Goal: Transaction & Acquisition: Download file/media

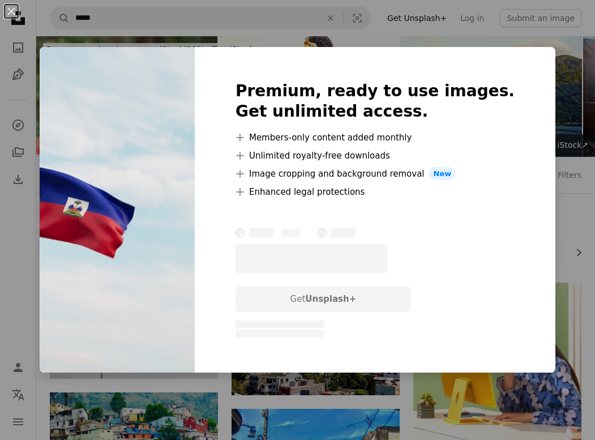
scroll to position [103, 0]
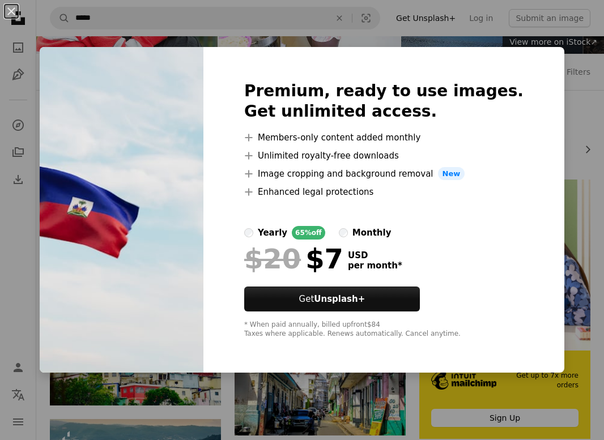
click at [558, 122] on div "An X shape Premium, ready to use images. Get unlimited access. A plus sign Memb…" at bounding box center [302, 220] width 604 height 440
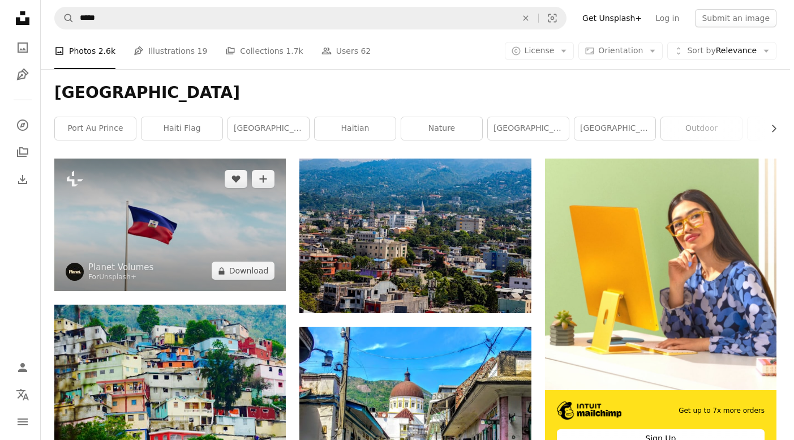
scroll to position [161, 0]
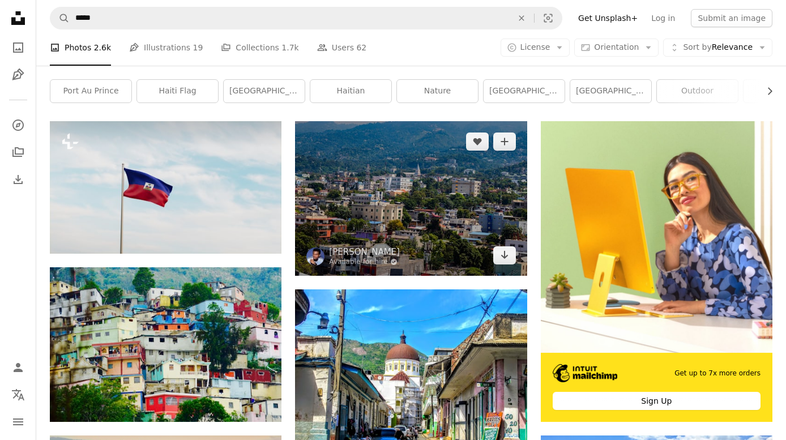
click at [451, 225] on img at bounding box center [411, 198] width 232 height 155
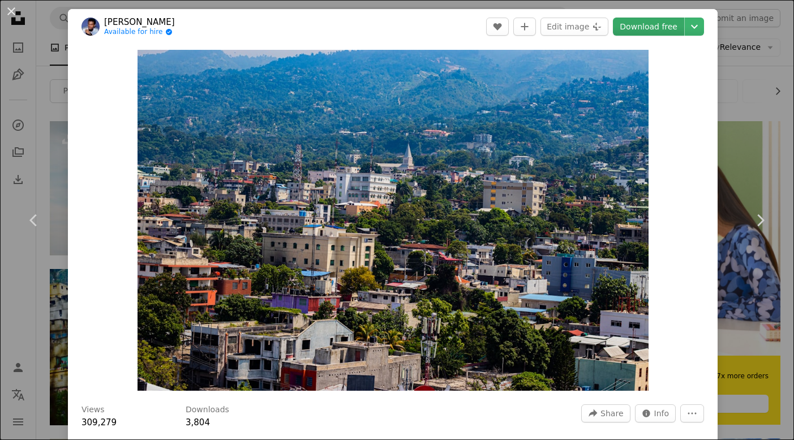
click at [594, 25] on link "Download free" at bounding box center [648, 27] width 71 height 18
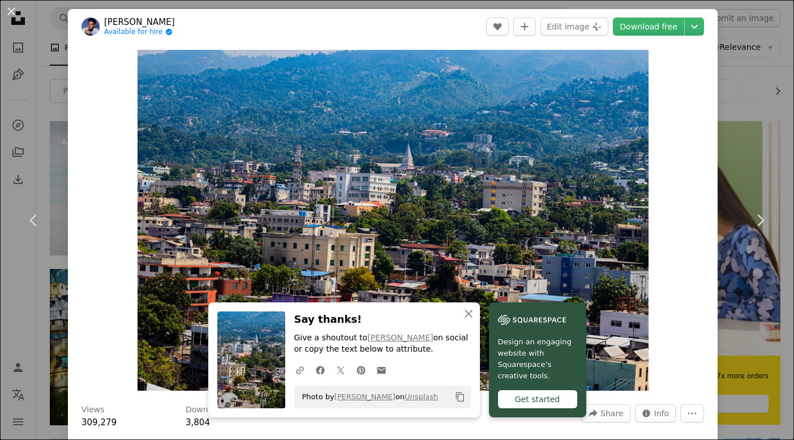
click at [362, 36] on header "[PERSON_NAME] Available for hire A checkmark inside of a circle A heart A plus …" at bounding box center [393, 26] width 650 height 35
click at [594, 59] on div "An X shape Chevron left Chevron right [PERSON_NAME] Available for hire A checkm…" at bounding box center [397, 220] width 794 height 440
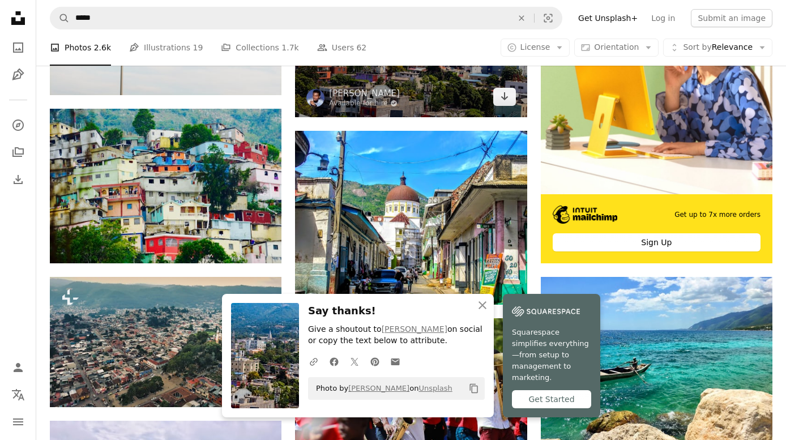
scroll to position [367, 0]
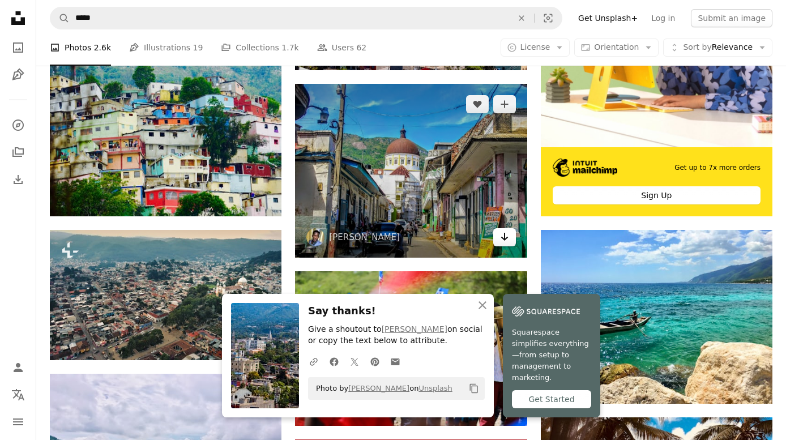
click at [505, 239] on icon "Download" at bounding box center [503, 237] width 7 height 8
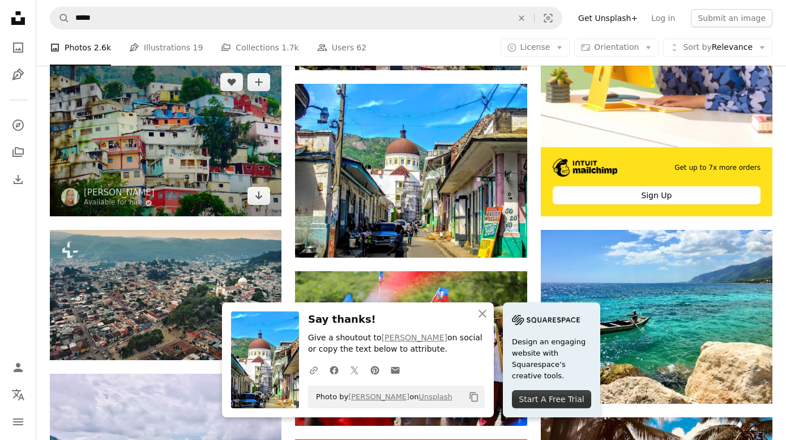
click at [177, 142] on img at bounding box center [166, 139] width 232 height 155
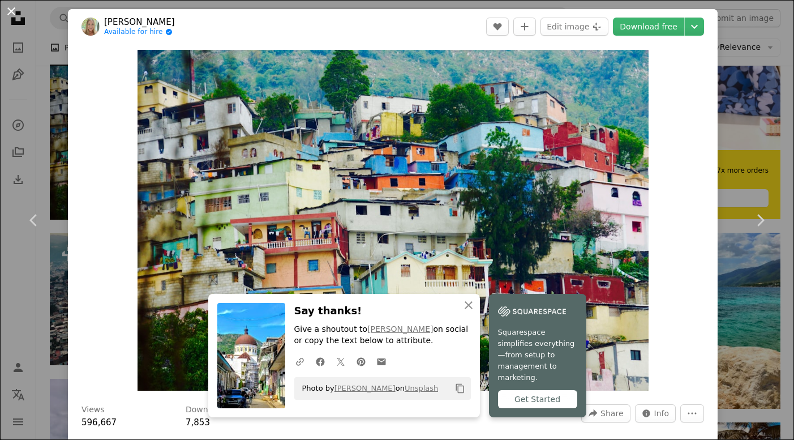
click at [12, 11] on button "An X shape" at bounding box center [12, 12] width 14 height 14
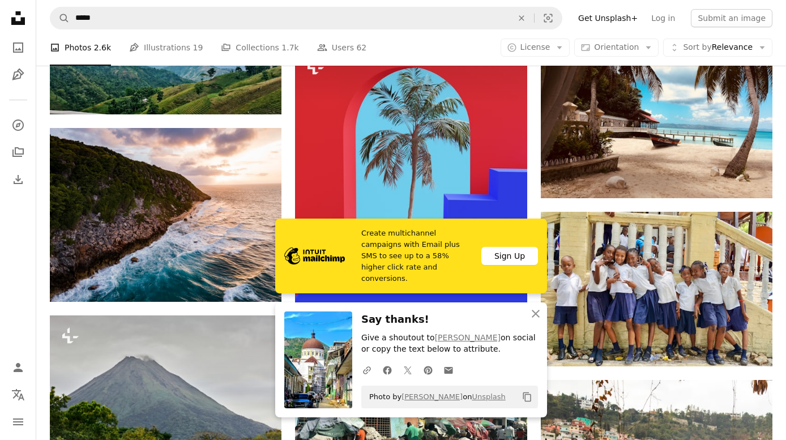
scroll to position [767, 0]
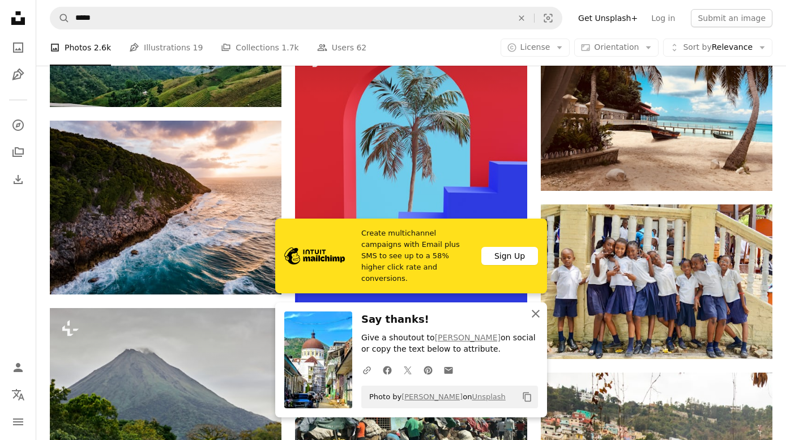
click at [540, 314] on icon "An X shape" at bounding box center [536, 314] width 14 height 14
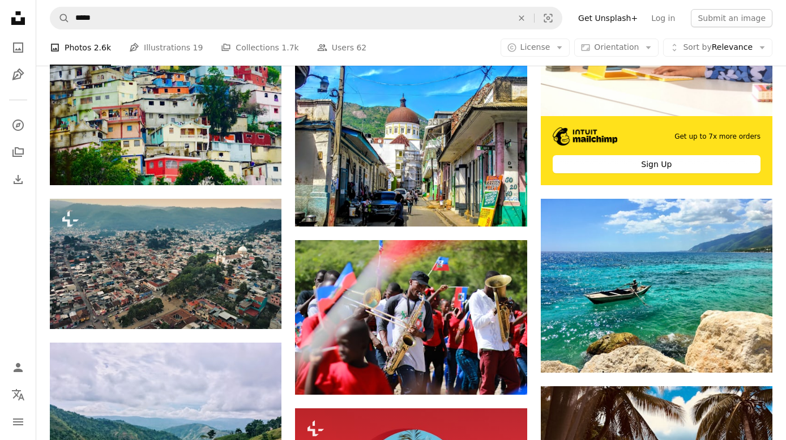
scroll to position [386, 0]
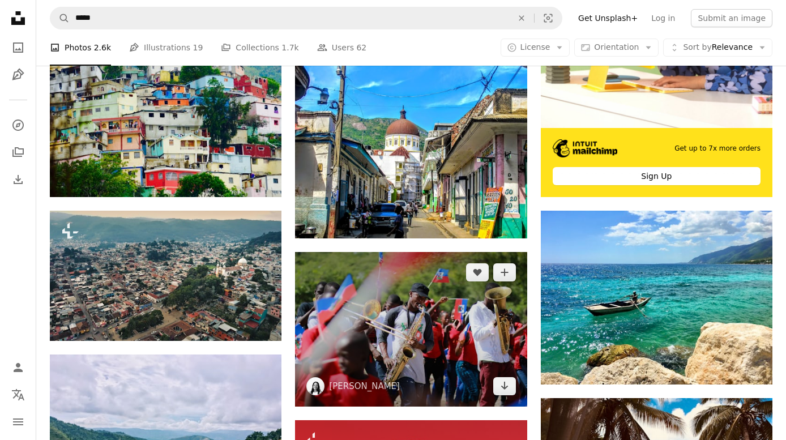
click at [415, 322] on img at bounding box center [411, 329] width 232 height 155
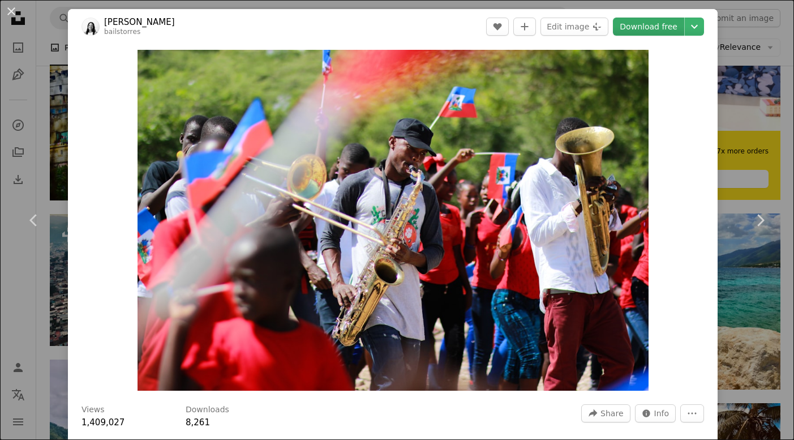
click at [594, 25] on link "Download free" at bounding box center [648, 27] width 71 height 18
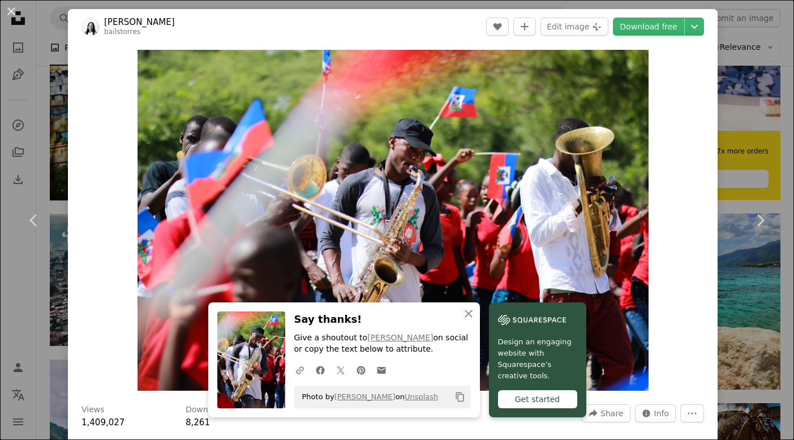
click at [594, 99] on div "An X shape Chevron left Chevron right [PERSON_NAME] bailstorres A heart A plus …" at bounding box center [397, 220] width 794 height 440
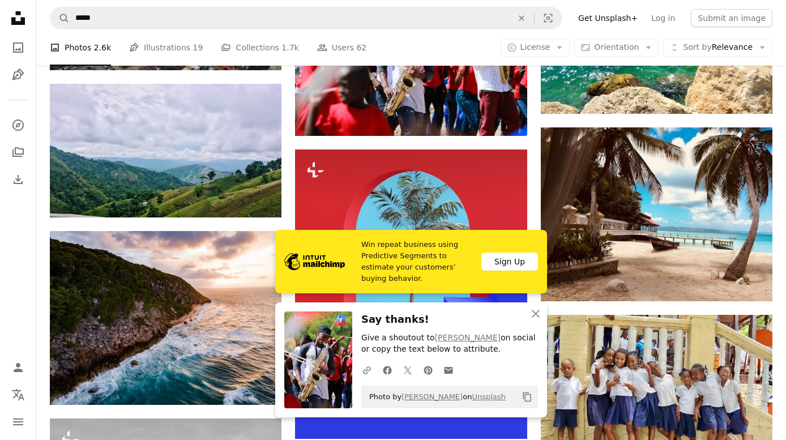
scroll to position [682, 0]
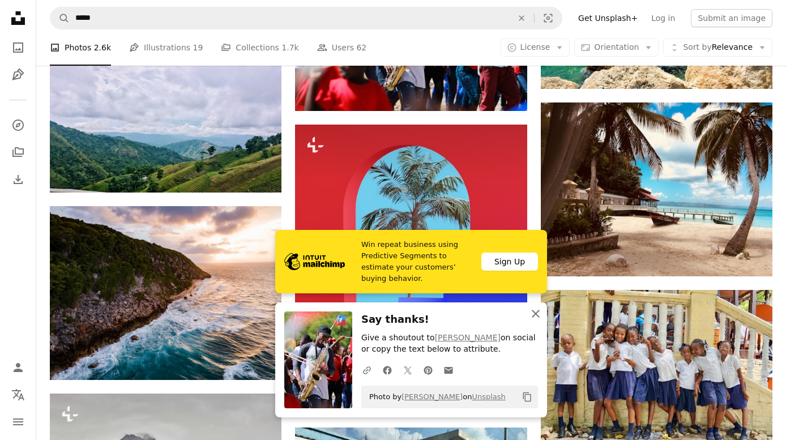
click at [536, 314] on icon "button" at bounding box center [536, 314] width 8 height 8
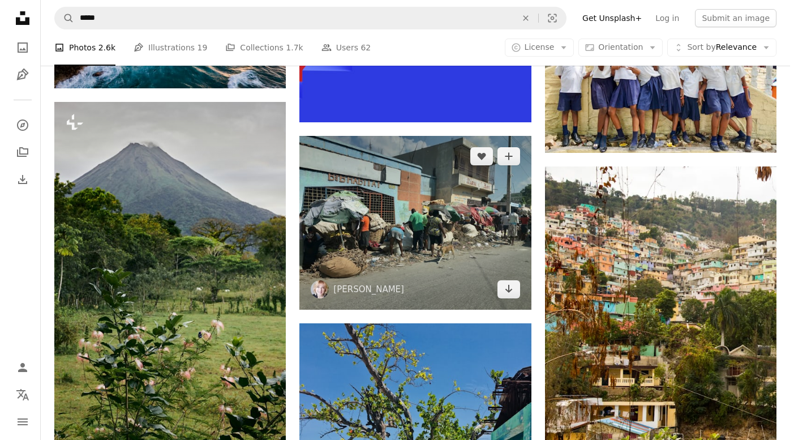
scroll to position [971, 0]
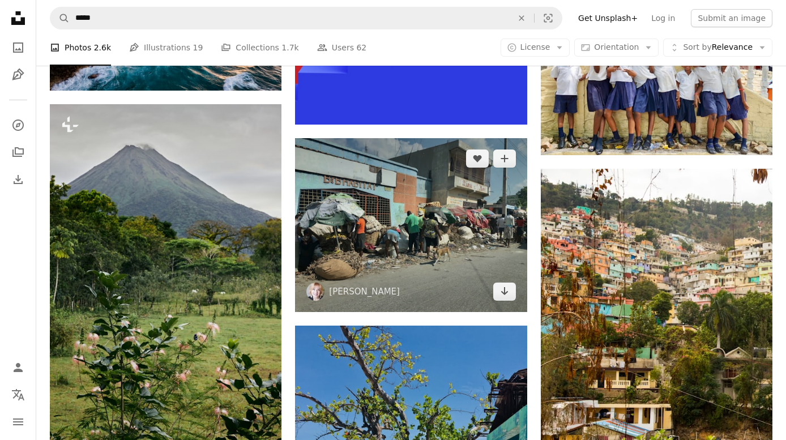
click at [444, 202] on img at bounding box center [411, 225] width 232 height 174
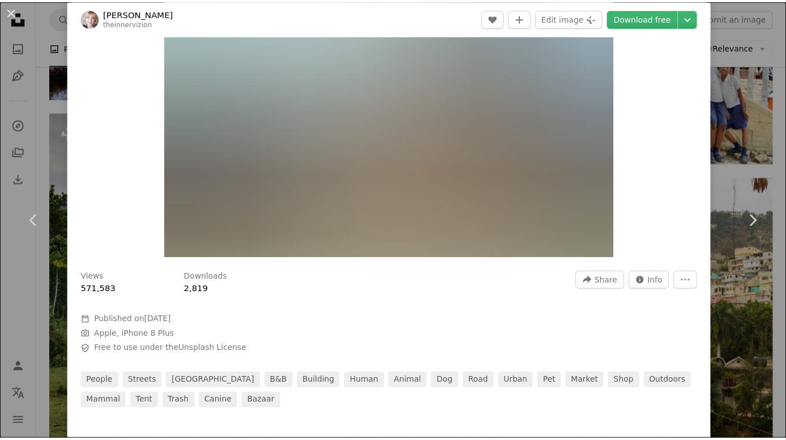
scroll to position [55, 0]
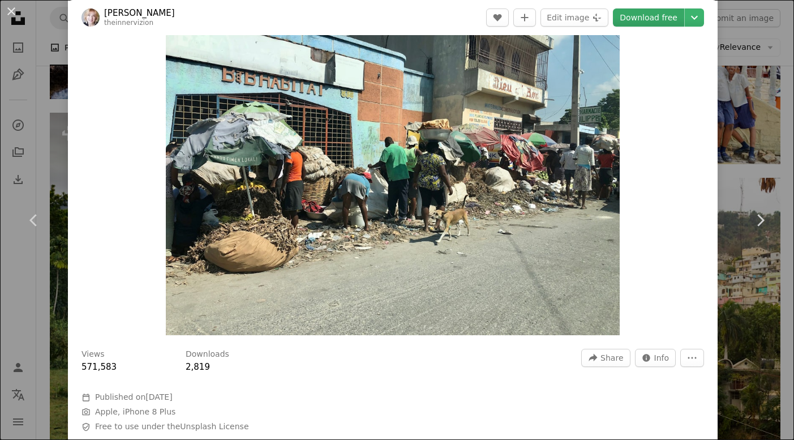
click at [594, 14] on link "Download free" at bounding box center [648, 17] width 71 height 18
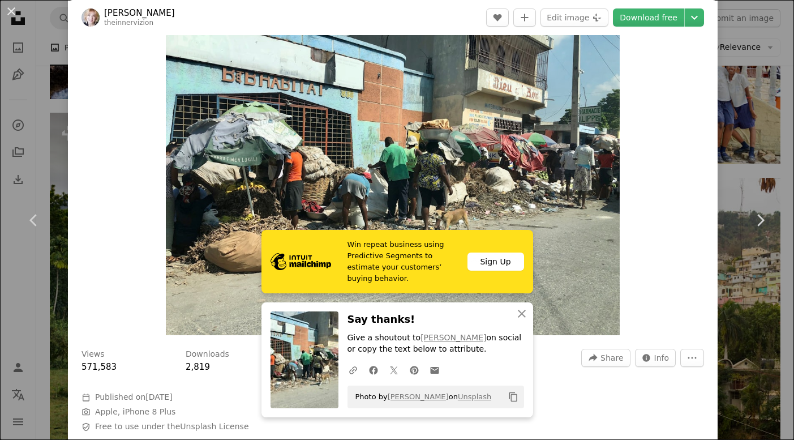
click at [594, 52] on div "An X shape Chevron left Chevron right [PERSON_NAME] theinnervizion A heart A pl…" at bounding box center [397, 220] width 794 height 440
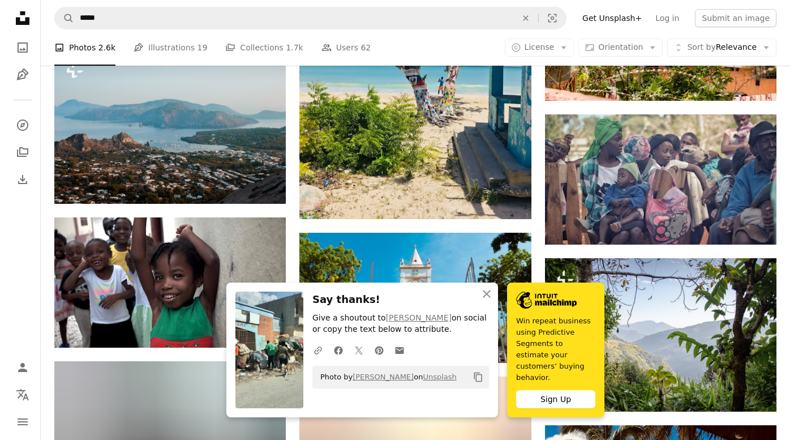
scroll to position [1387, 0]
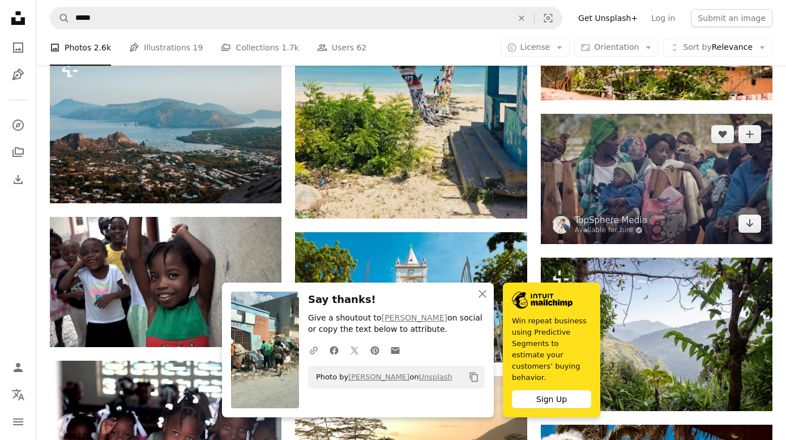
click at [594, 170] on img at bounding box center [657, 179] width 232 height 130
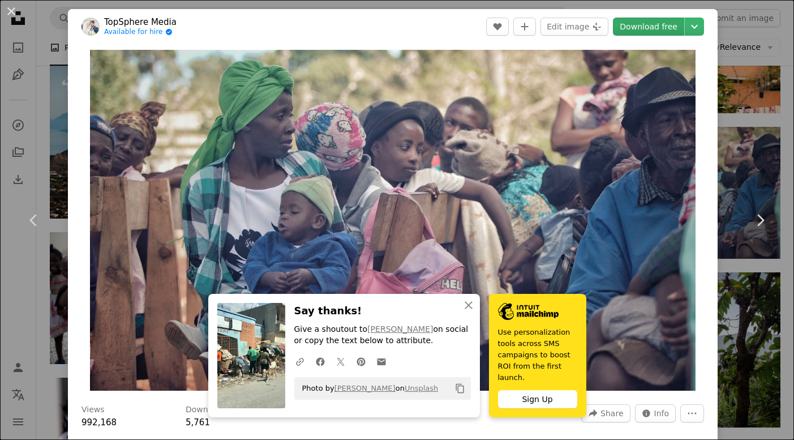
click at [594, 23] on link "Download free" at bounding box center [648, 27] width 71 height 18
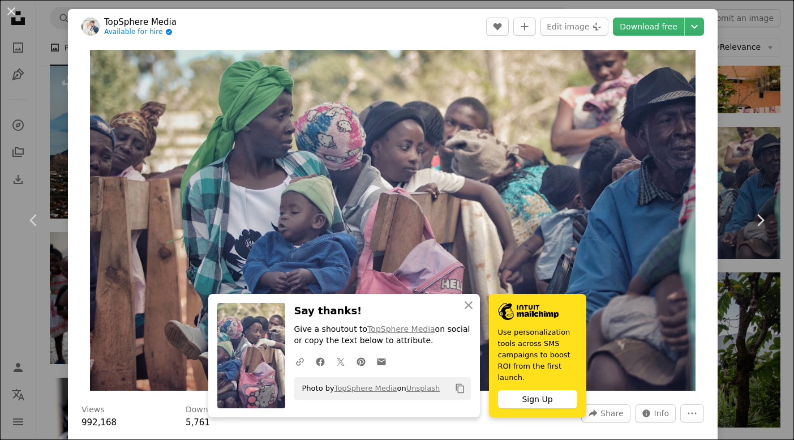
click at [594, 45] on div "An X shape Chevron left Chevron right TopSphere Media Available for hire A chec…" at bounding box center [397, 220] width 794 height 440
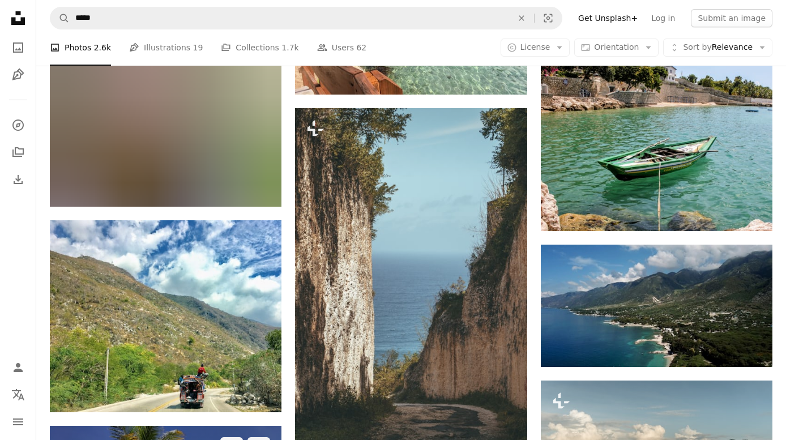
scroll to position [2142, 0]
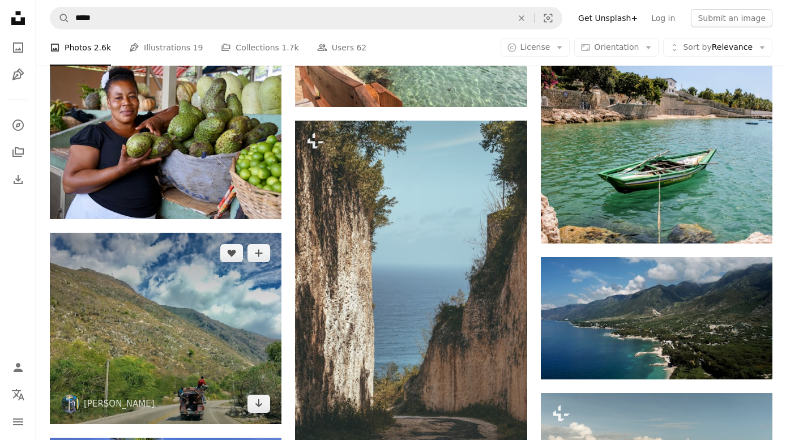
click at [185, 369] on img at bounding box center [166, 329] width 232 height 192
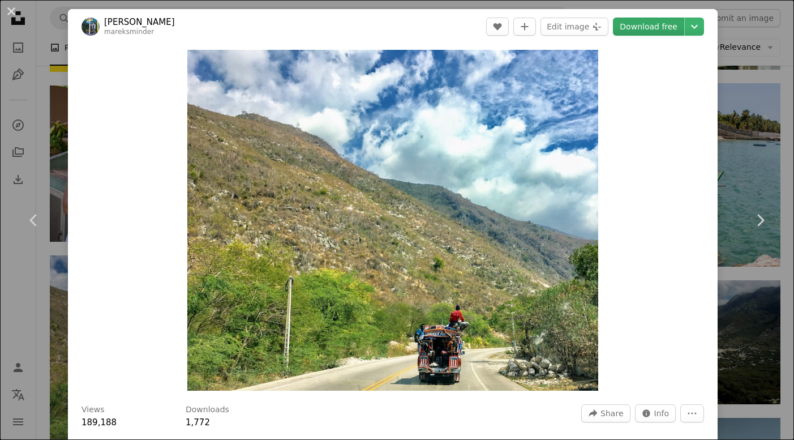
click at [594, 30] on link "Download free" at bounding box center [648, 27] width 71 height 18
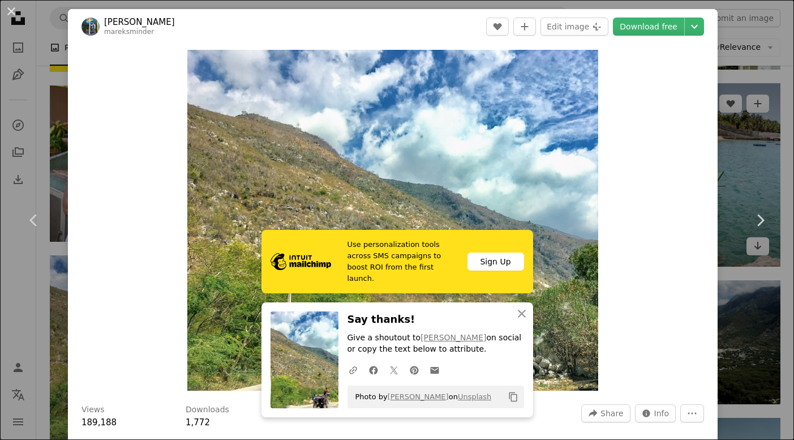
click at [594, 130] on div "An X shape Chevron left Chevron right [PERSON_NAME] mareksminder A heart A plus…" at bounding box center [397, 220] width 794 height 440
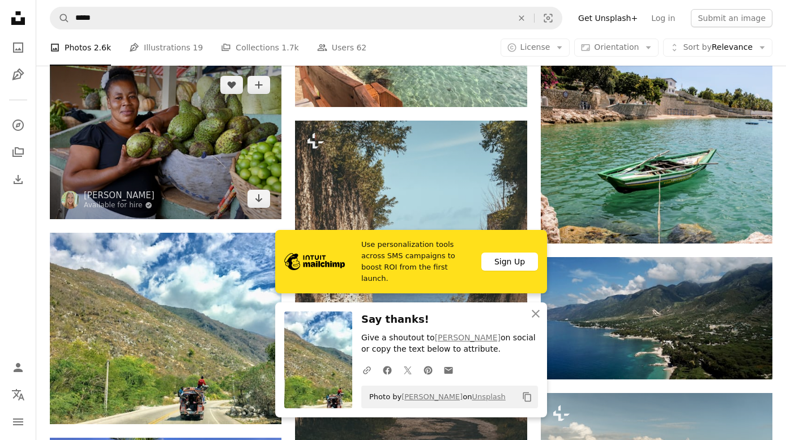
click at [223, 130] on img at bounding box center [166, 142] width 232 height 155
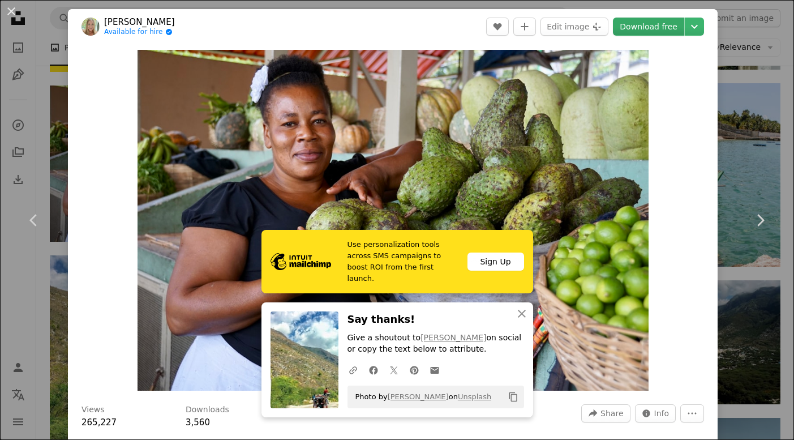
click at [594, 30] on link "Download free" at bounding box center [648, 27] width 71 height 18
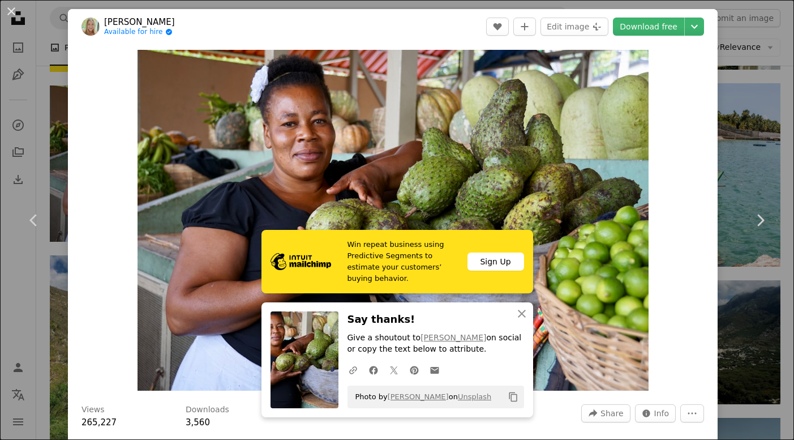
click at [594, 103] on div "An X shape Chevron left Chevron right [PERSON_NAME] Available for hire A checkm…" at bounding box center [397, 220] width 794 height 440
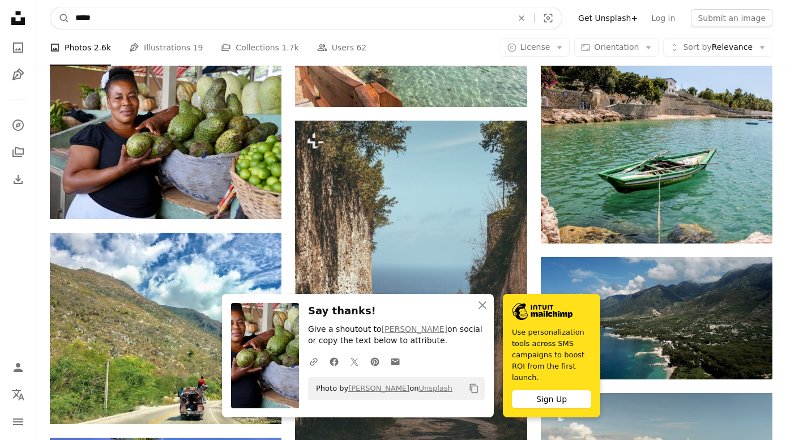
click at [152, 18] on input "*****" at bounding box center [289, 18] width 439 height 22
type input "**********"
click button "A magnifying glass" at bounding box center [59, 18] width 19 height 22
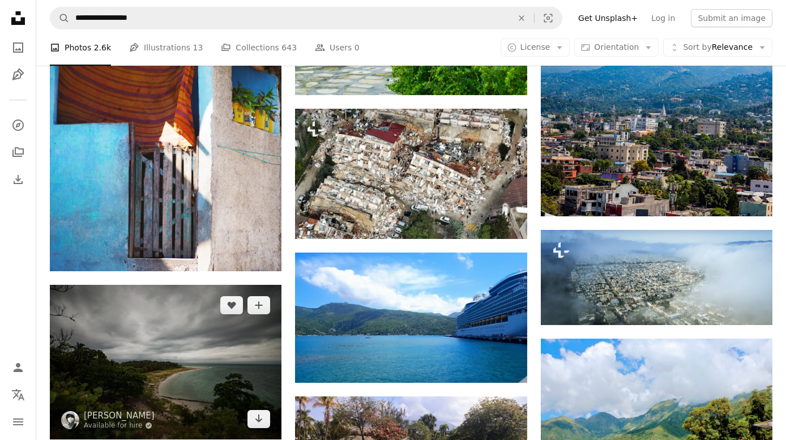
scroll to position [434, 0]
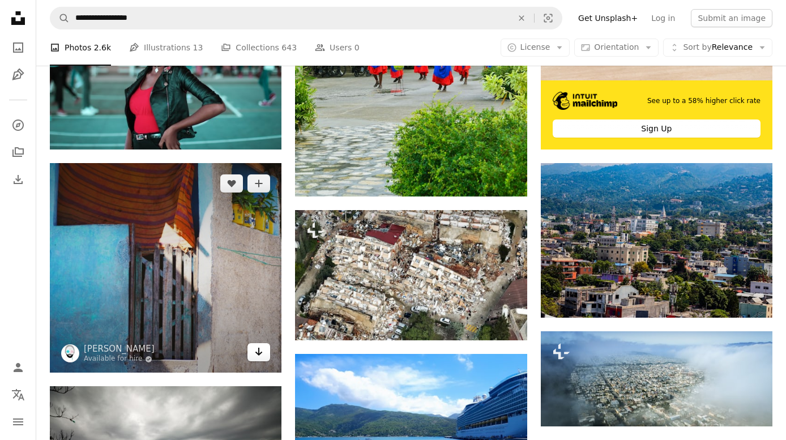
click at [260, 350] on icon "Arrow pointing down" at bounding box center [258, 352] width 9 height 14
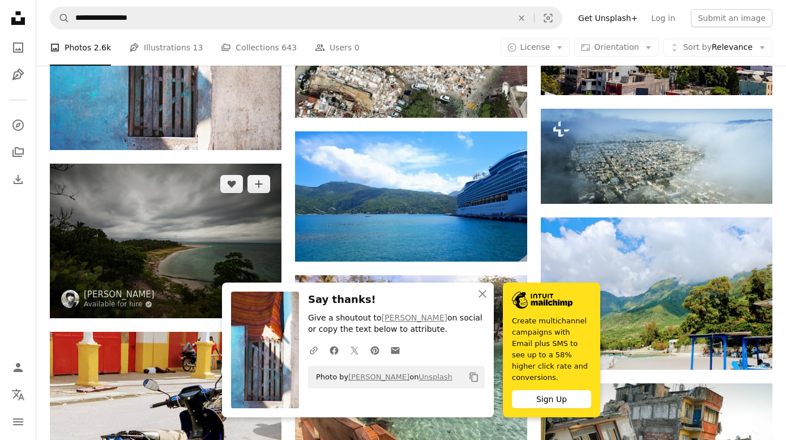
scroll to position [657, 0]
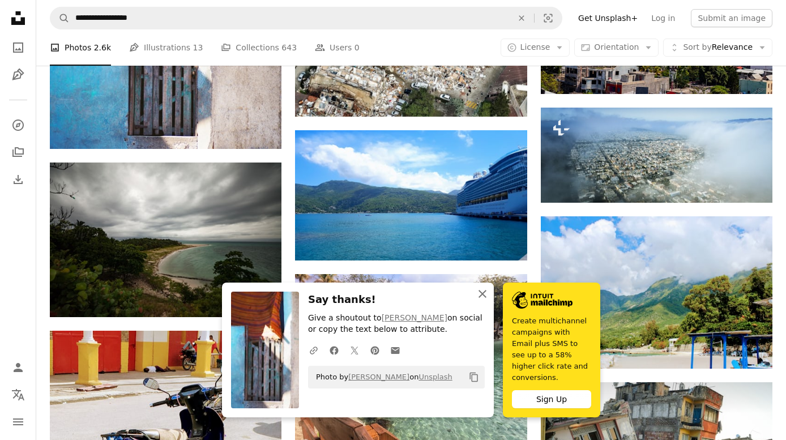
click at [486, 301] on icon "An X shape" at bounding box center [483, 294] width 14 height 14
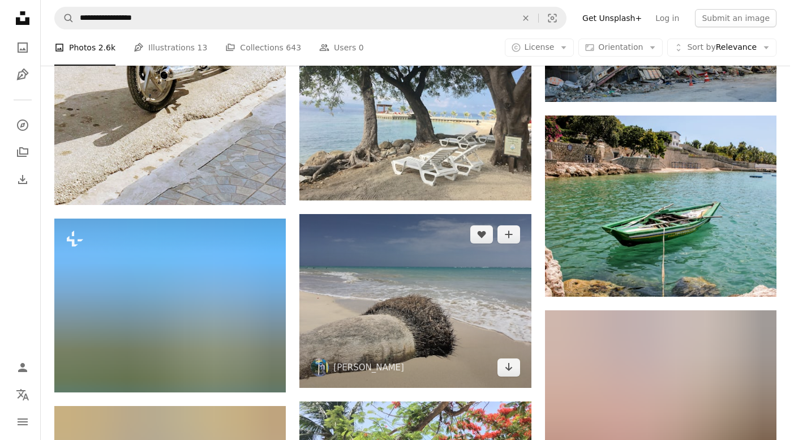
scroll to position [1102, 0]
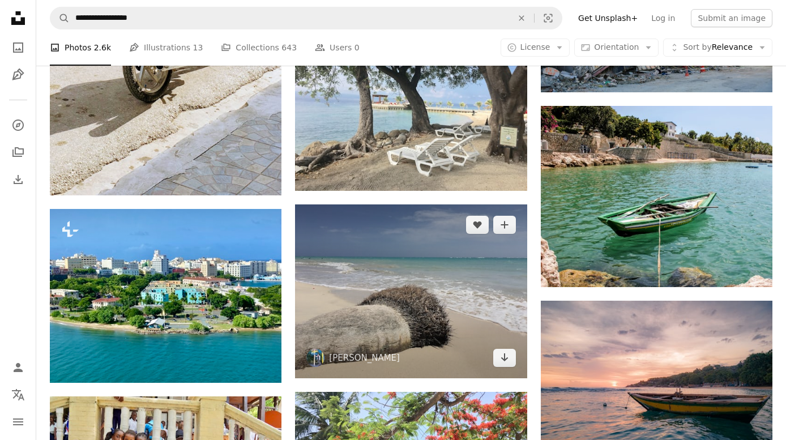
click at [411, 315] on img at bounding box center [411, 291] width 232 height 174
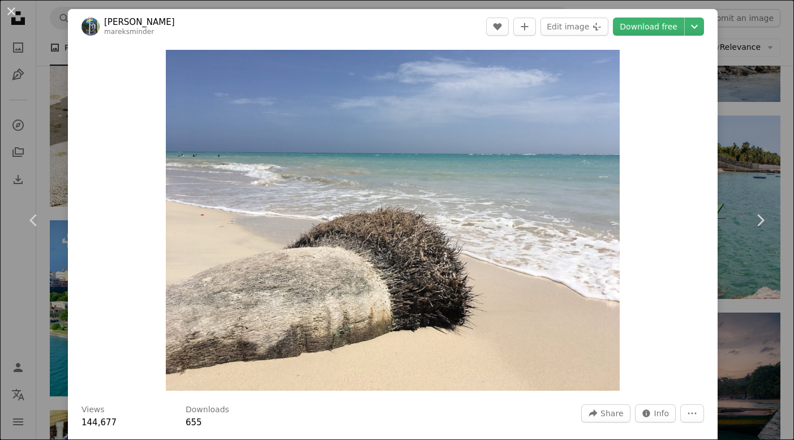
click at [22, 302] on div "An X shape Chevron left Chevron right [PERSON_NAME] mareksminder A heart A plus…" at bounding box center [397, 220] width 794 height 440
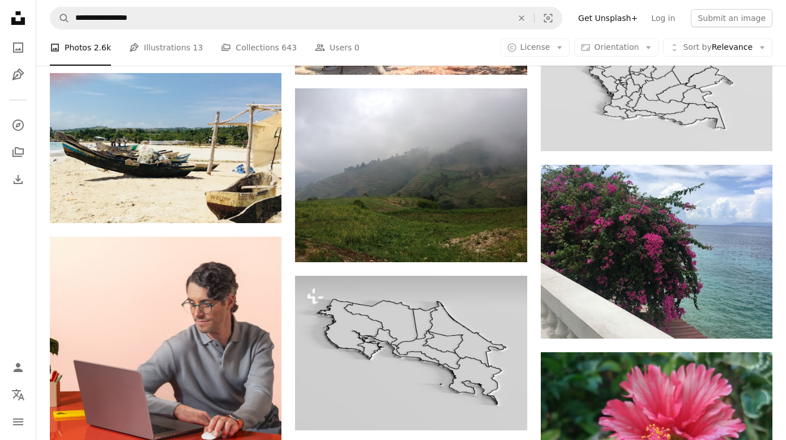
scroll to position [1580, 0]
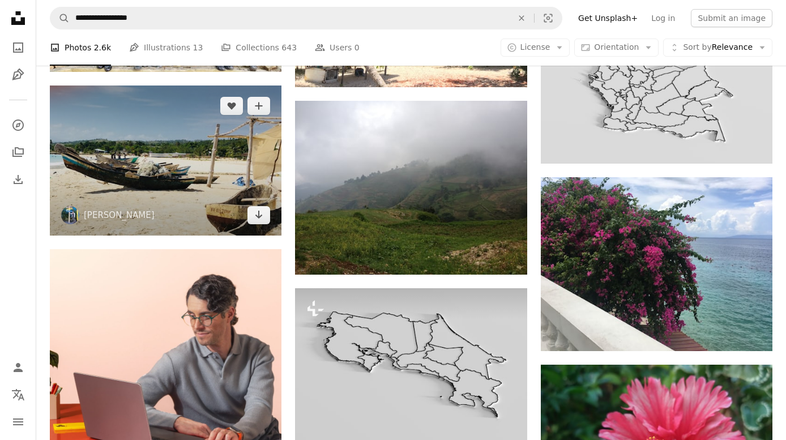
click at [143, 166] on img at bounding box center [166, 159] width 232 height 149
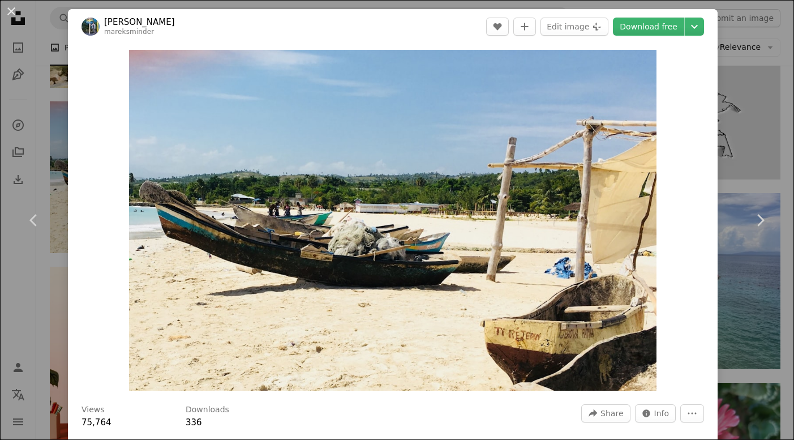
click at [24, 294] on div "An X shape Chevron left Chevron right [PERSON_NAME] mareksminder A heart A plus…" at bounding box center [397, 220] width 794 height 440
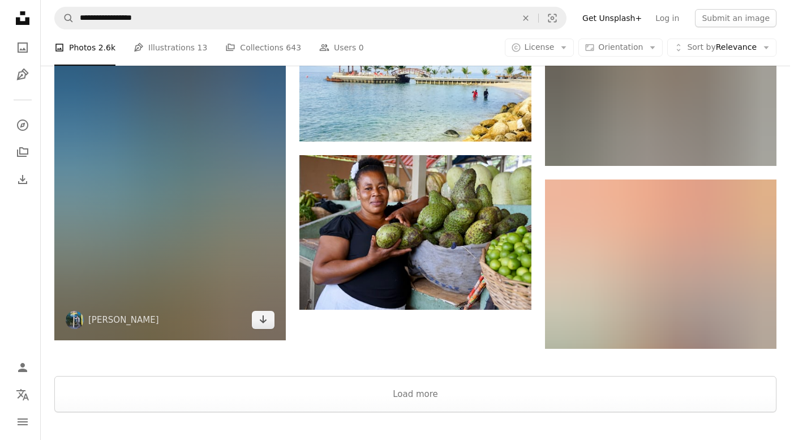
scroll to position [2674, 0]
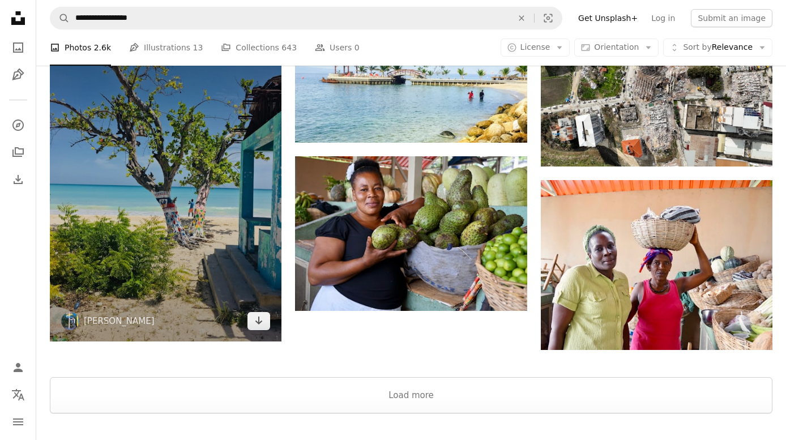
click at [203, 288] on img at bounding box center [166, 186] width 232 height 309
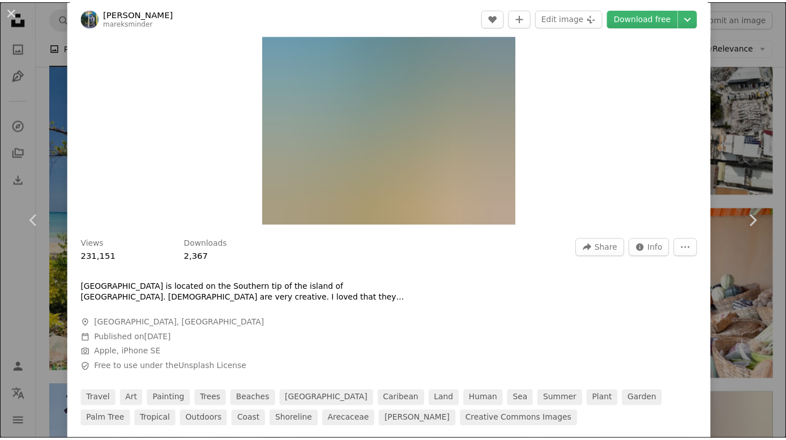
scroll to position [167, 0]
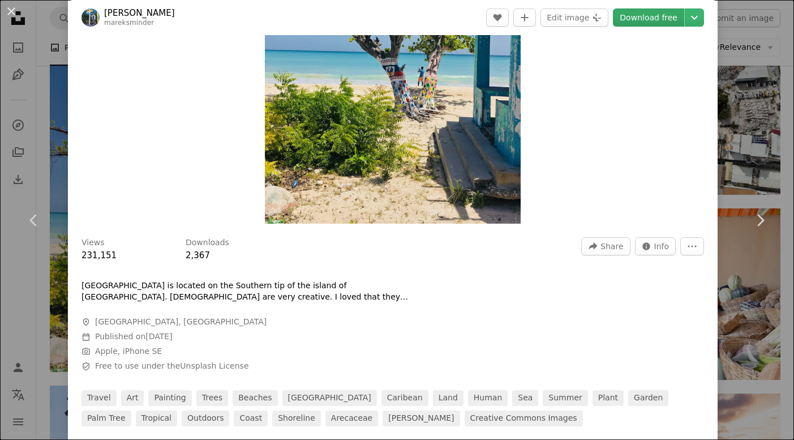
click at [594, 22] on link "Download free" at bounding box center [648, 17] width 71 height 18
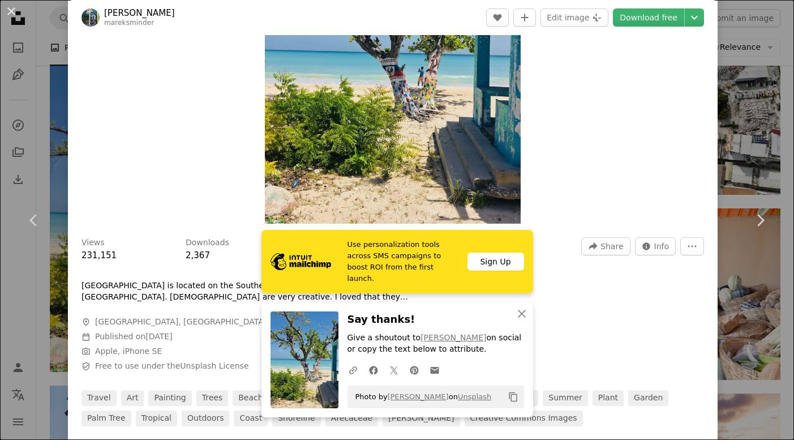
click at [19, 289] on div "An X shape Chevron left Chevron right [PERSON_NAME] mareksminder A heart A plus…" at bounding box center [397, 220] width 794 height 440
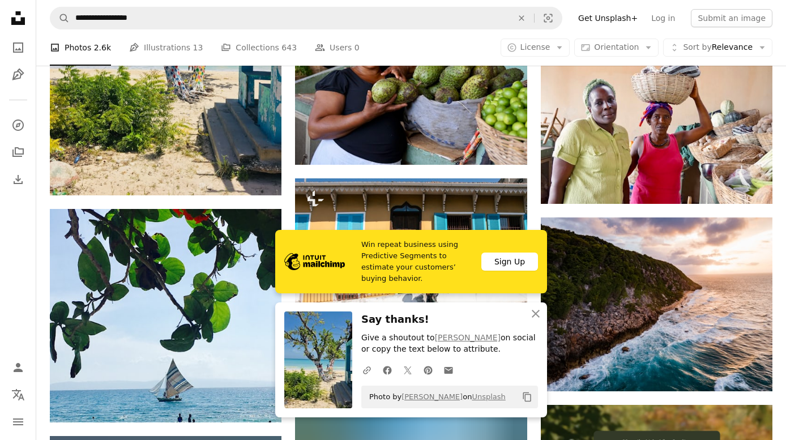
scroll to position [2849, 0]
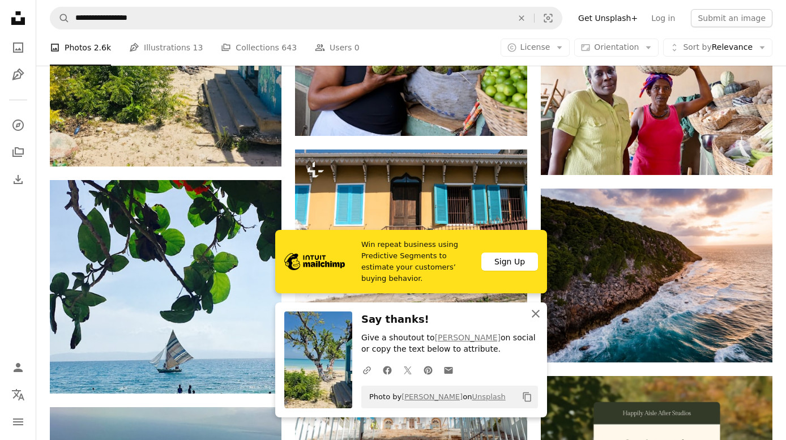
click at [537, 314] on icon "button" at bounding box center [536, 314] width 8 height 8
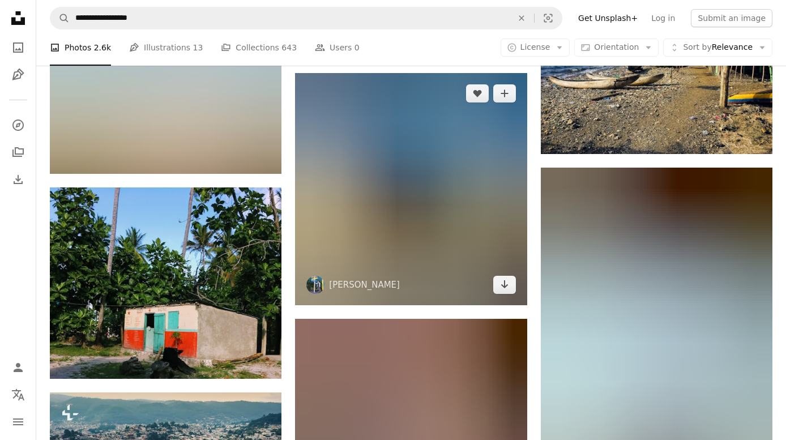
scroll to position [3559, 0]
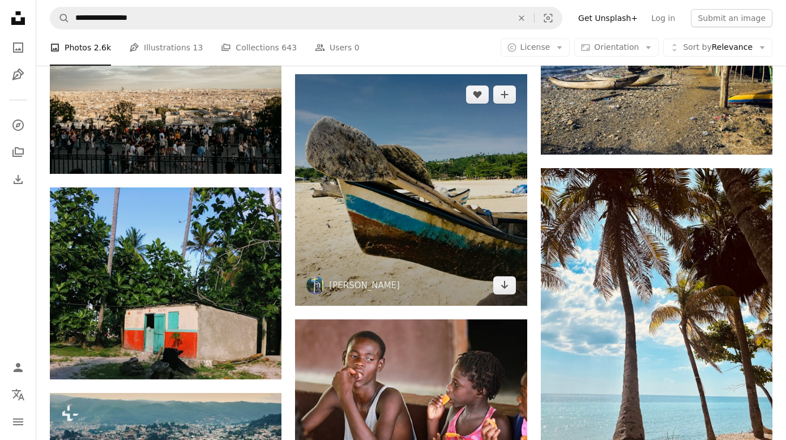
click at [403, 247] on img at bounding box center [411, 190] width 232 height 232
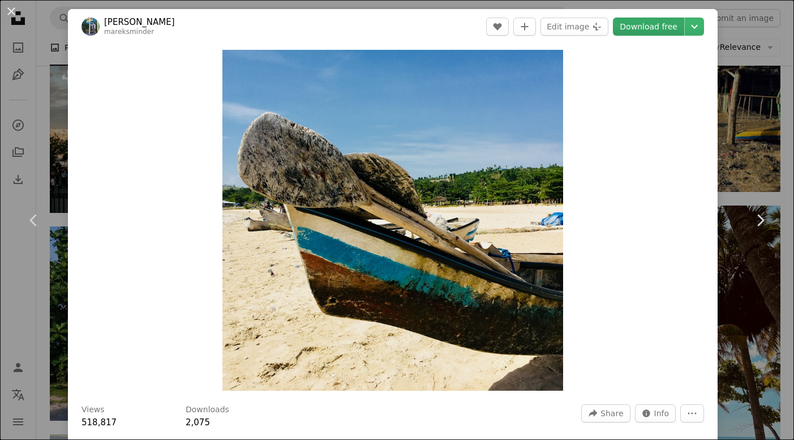
click at [594, 29] on link "Download free" at bounding box center [648, 27] width 71 height 18
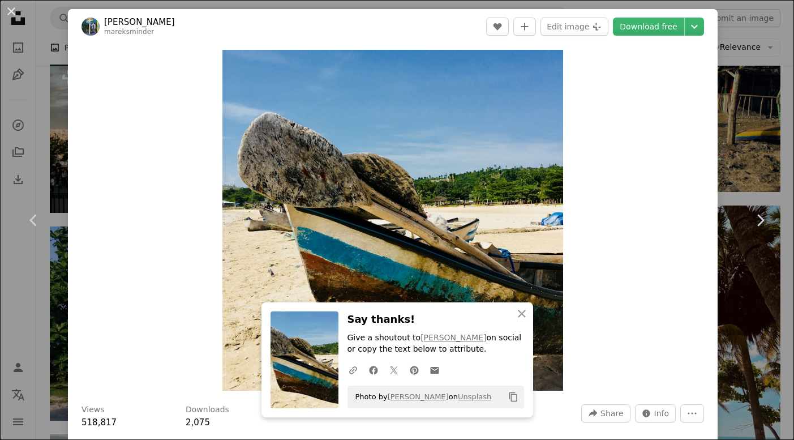
click at [16, 324] on div "An X shape Chevron left Chevron right [PERSON_NAME] mareksminder A heart A plus…" at bounding box center [397, 220] width 794 height 440
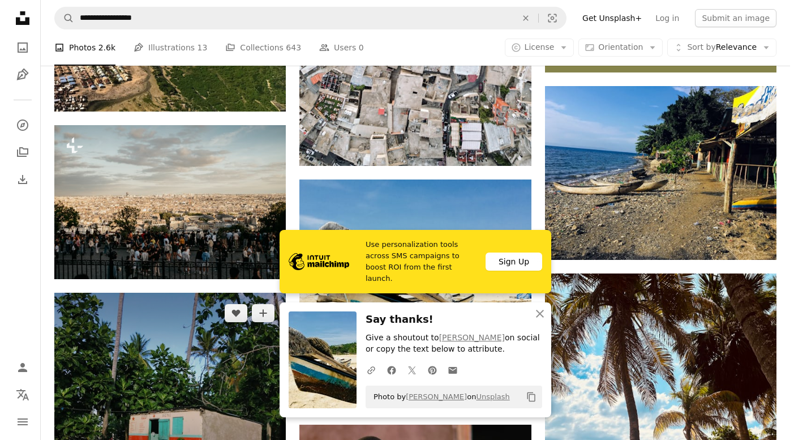
scroll to position [3409, 0]
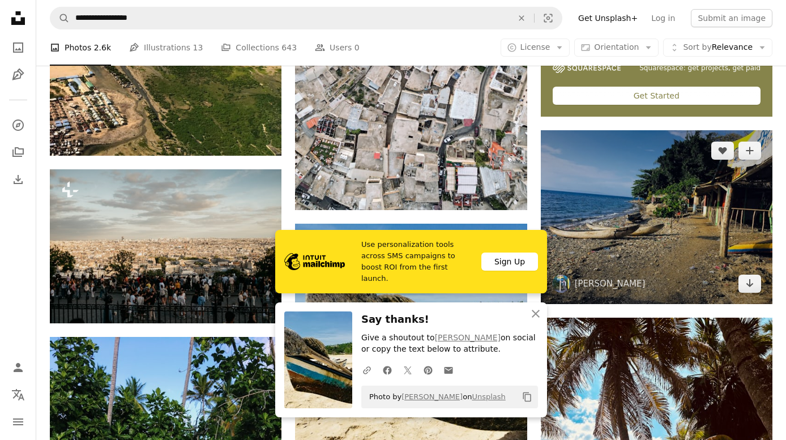
click at [594, 218] on img at bounding box center [657, 217] width 232 height 174
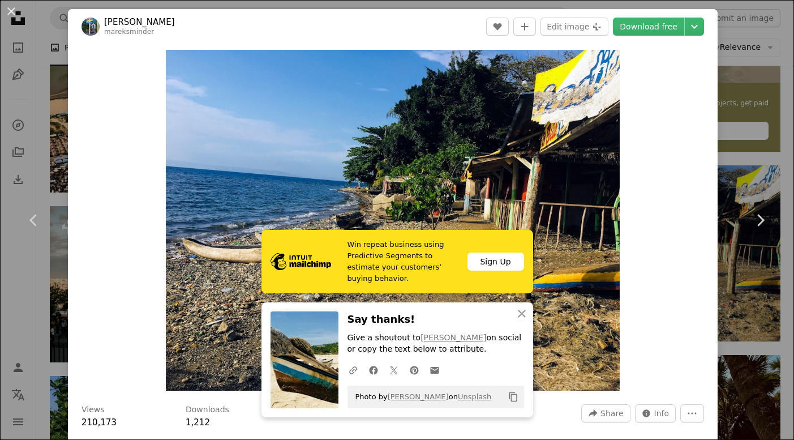
click at [594, 296] on img "Zoom in on this image" at bounding box center [393, 220] width 455 height 341
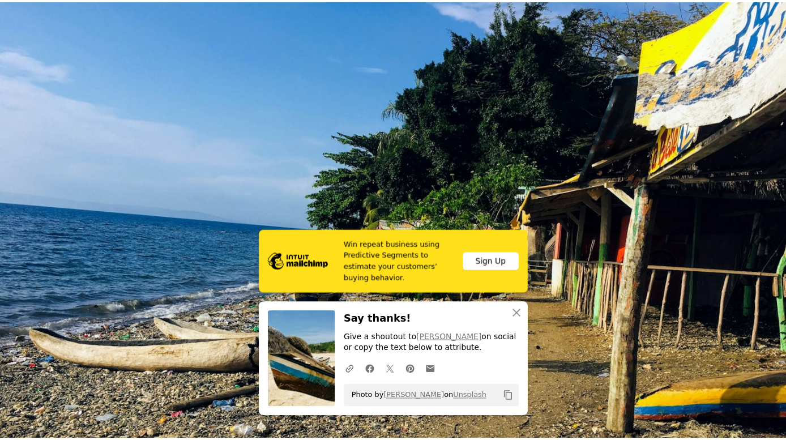
scroll to position [72, 0]
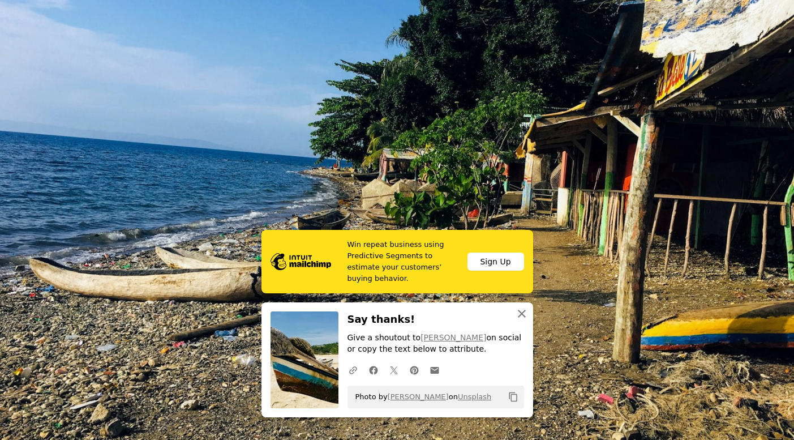
click at [517, 311] on icon "An X shape" at bounding box center [522, 314] width 14 height 14
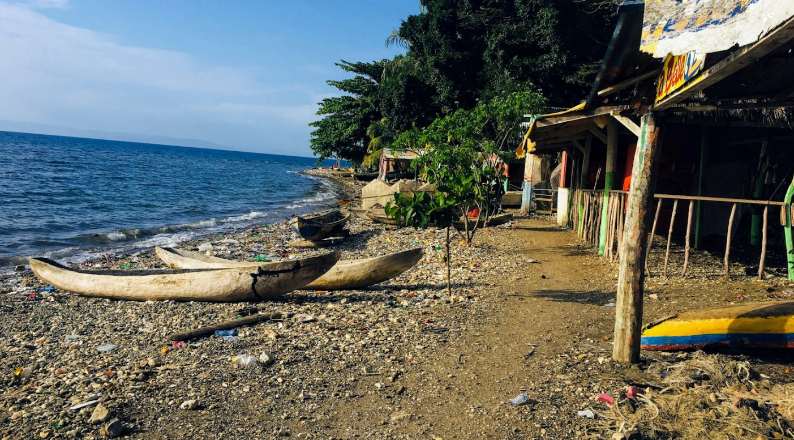
click at [500, 271] on img "Zoom out on this image" at bounding box center [396, 226] width 795 height 597
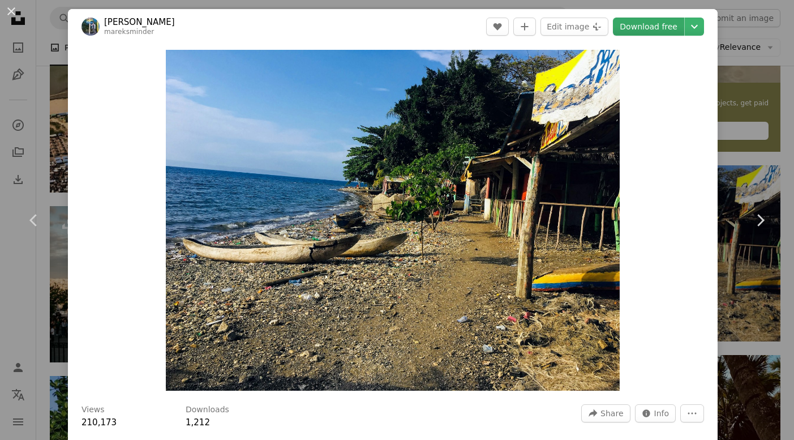
click at [594, 24] on link "Download free" at bounding box center [648, 27] width 71 height 18
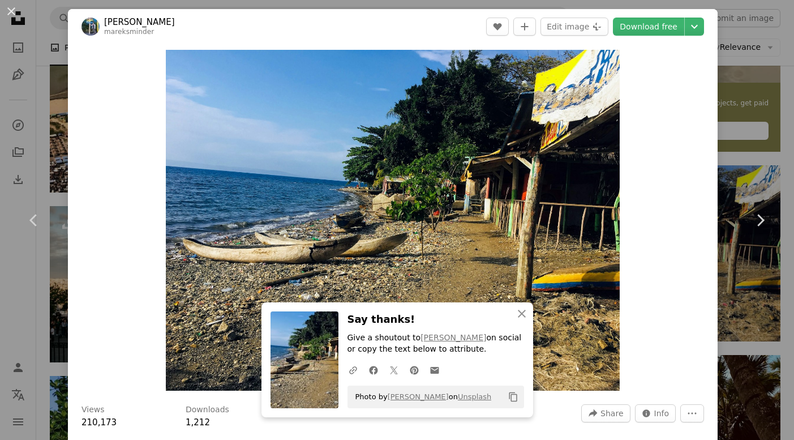
click at [11, 338] on div "An X shape Chevron left Chevron right [PERSON_NAME] mareksminder A heart A plus…" at bounding box center [397, 220] width 794 height 440
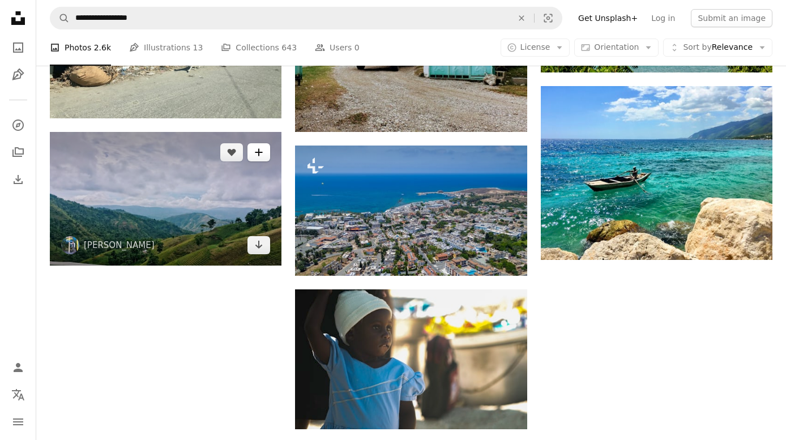
scroll to position [4165, 0]
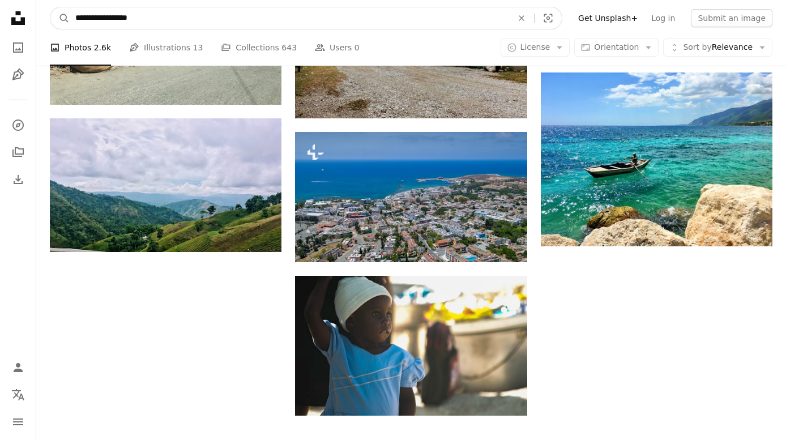
drag, startPoint x: 229, startPoint y: 16, endPoint x: 100, endPoint y: 16, distance: 129.1
click at [100, 16] on input "**********" at bounding box center [289, 18] width 439 height 22
type input "********"
click button "A magnifying glass" at bounding box center [59, 18] width 19 height 22
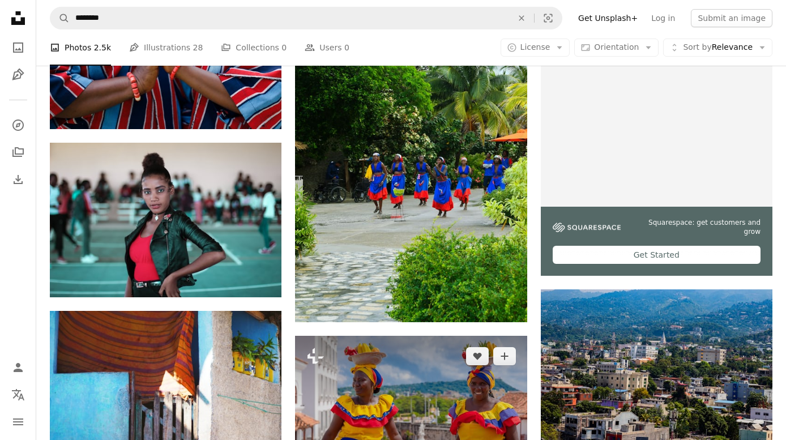
scroll to position [293, 0]
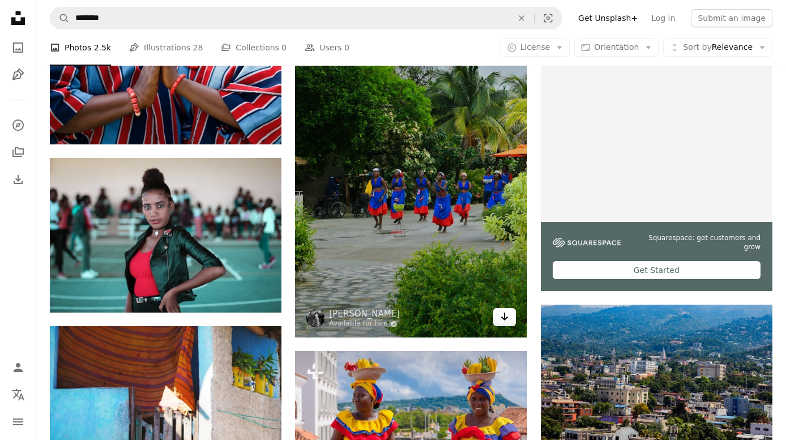
click at [506, 318] on icon "Arrow pointing down" at bounding box center [504, 317] width 9 height 14
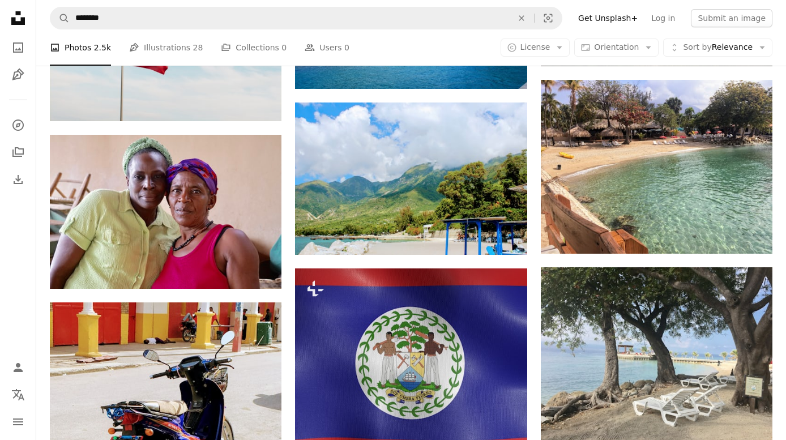
scroll to position [846, 0]
